Goal: Task Accomplishment & Management: Use online tool/utility

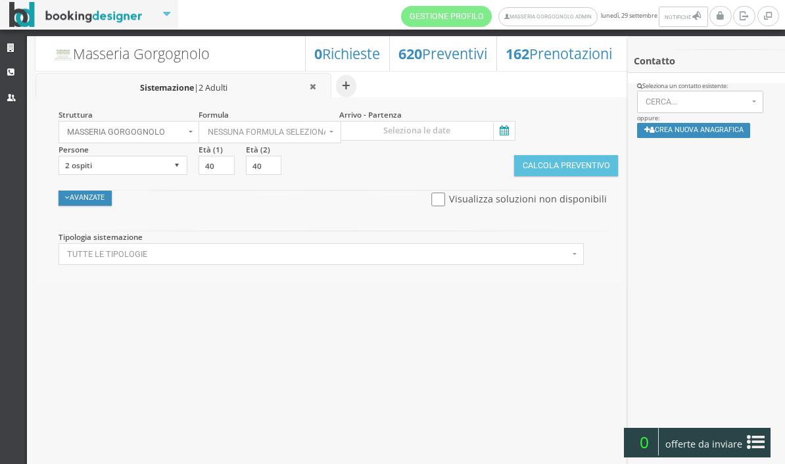
select select
click at [505, 140] on icon at bounding box center [503, 131] width 20 height 18
click at [505, 140] on input at bounding box center [427, 131] width 176 height 20
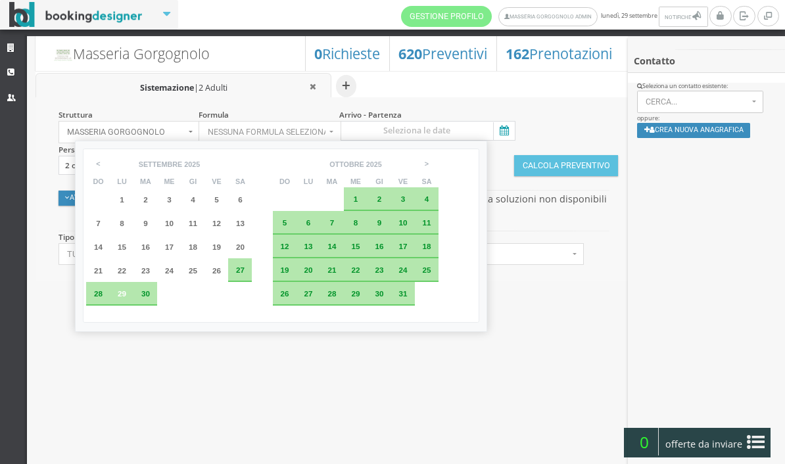
click at [432, 199] on div "4" at bounding box center [426, 199] width 11 height 8
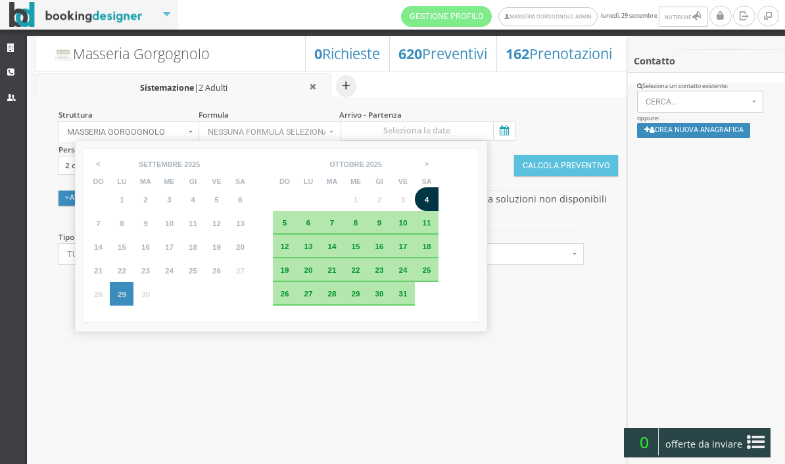
click at [296, 227] on div "5" at bounding box center [285, 223] width 24 height 24
type input "04 [PERSON_NAME] 2025 - 05 [PERSON_NAME] 2025"
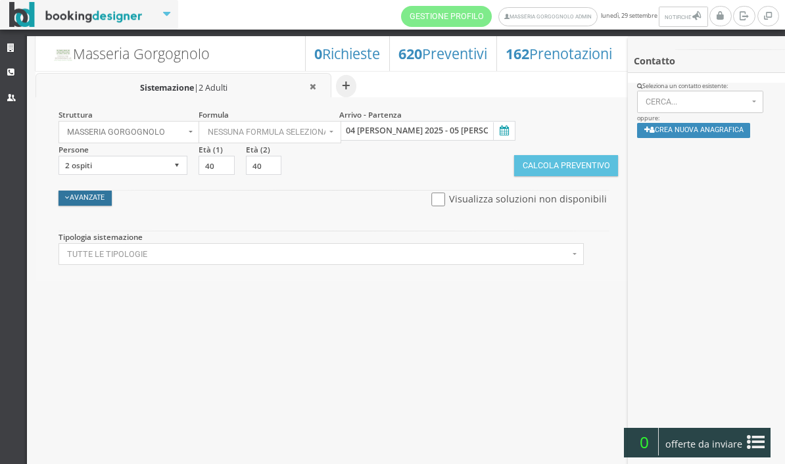
click at [95, 204] on button "Avanzate" at bounding box center [86, 198] width 54 height 15
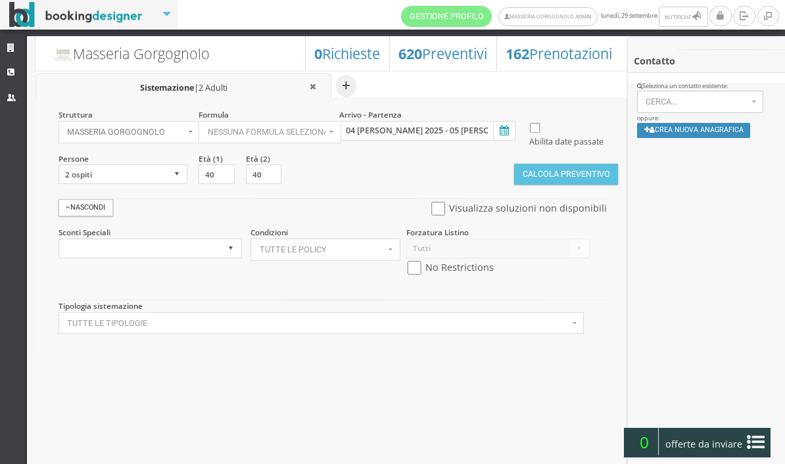
click at [410, 275] on input "checkbox" at bounding box center [414, 268] width 16 height 14
checkbox input "true"
click at [563, 185] on button "Calcola Preventivo" at bounding box center [566, 174] width 104 height 21
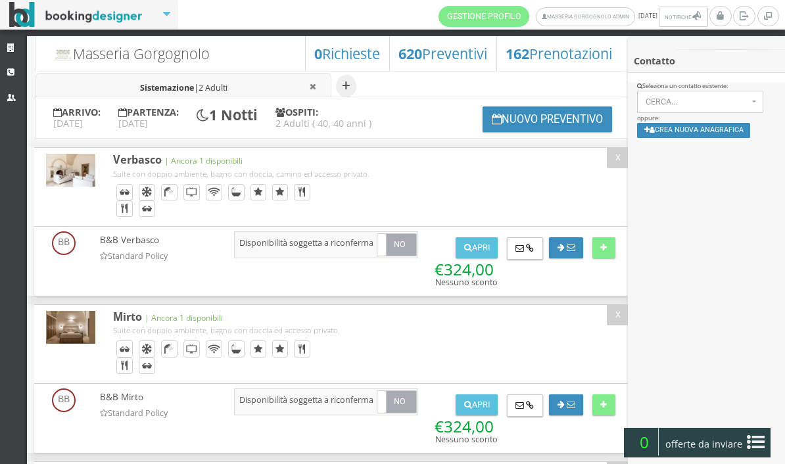
click at [272, 450] on div "B&B Mirto Standard Policy AGGIUNTO ALLA LISTA Si No Disponibilità soggetta a ri…" at bounding box center [329, 420] width 590 height 62
